Goal: Task Accomplishment & Management: Use online tool/utility

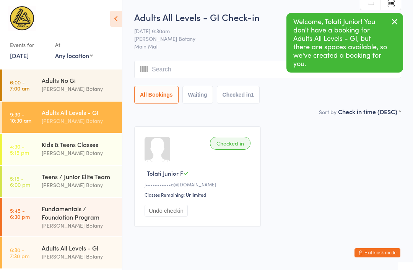
click at [84, 137] on div "Kids & Teens Classes [PERSON_NAME] Botany" at bounding box center [82, 149] width 80 height 30
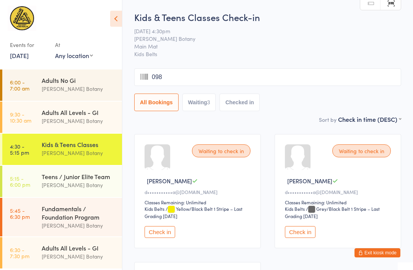
type input "0989"
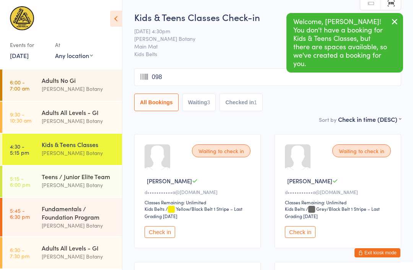
type input "0988"
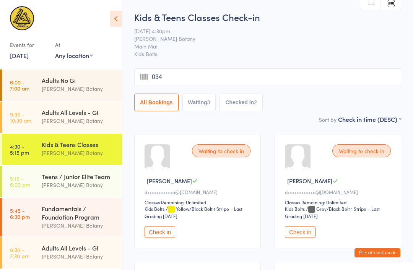
type input "0343"
type input "0659"
type input "0752"
type input "0988"
type input "0832"
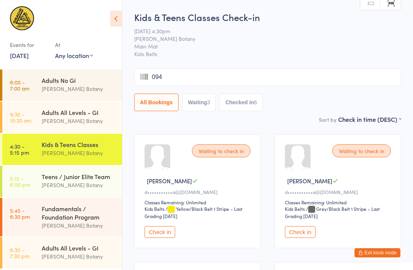
type input "0948"
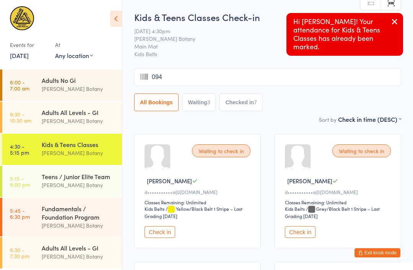
type input "0948"
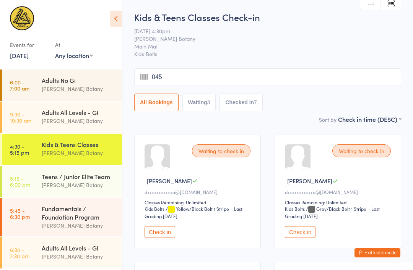
type input "0456"
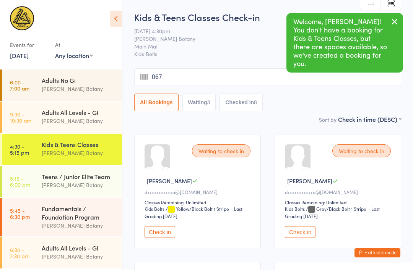
type input "0678"
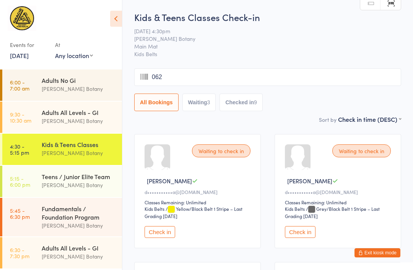
type input "0628"
type input "0378"
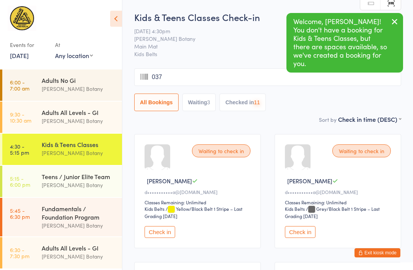
type input "0379"
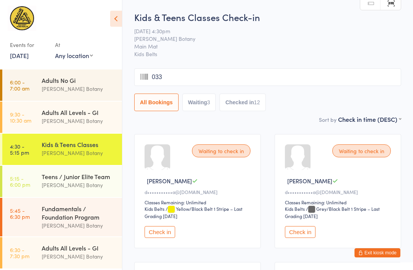
type input "0337"
type input "0960"
type input "0119"
type input "0558"
type input "0954"
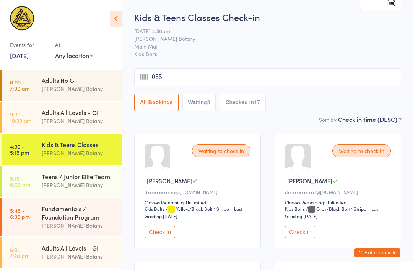
type input "0553"
